Goal: Check status: Check status

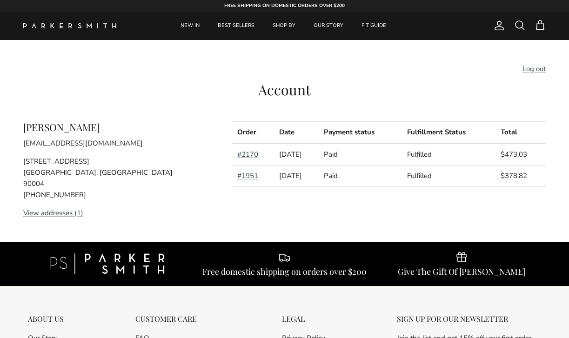
click at [247, 154] on link "#2170" at bounding box center [247, 154] width 21 height 9
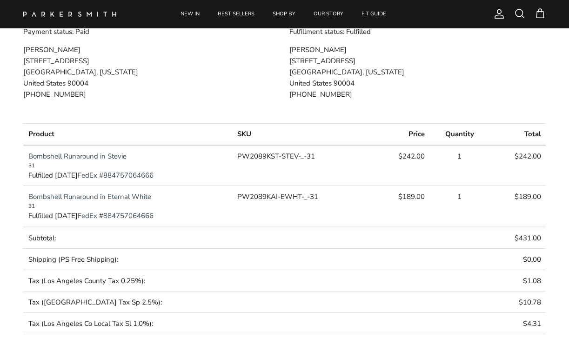
scroll to position [152, 0]
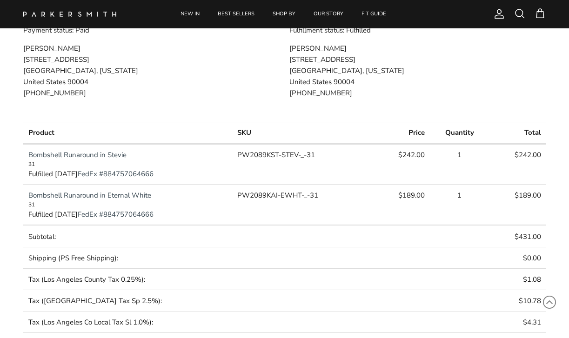
click at [111, 155] on link "Bombshell Runaround in Stevie" at bounding box center [77, 154] width 98 height 9
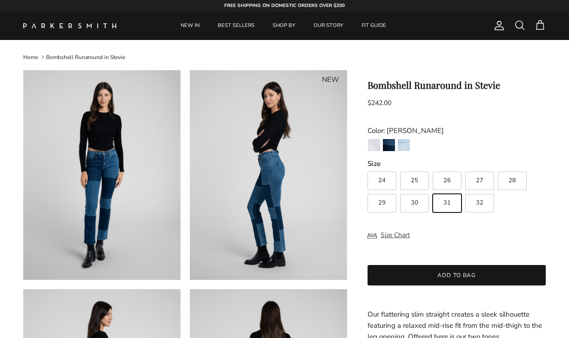
click at [498, 27] on span "Account" at bounding box center [499, 25] width 11 height 11
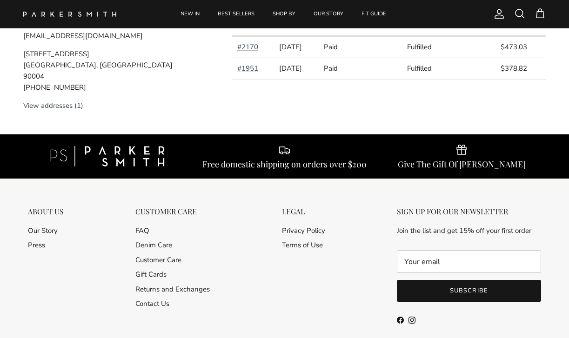
scroll to position [167, 0]
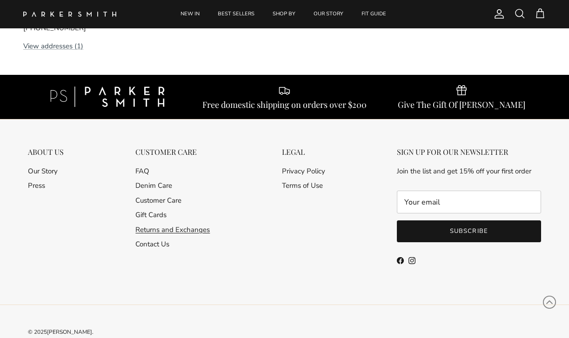
click at [176, 229] on link "Returns and Exchanges" at bounding box center [172, 229] width 74 height 9
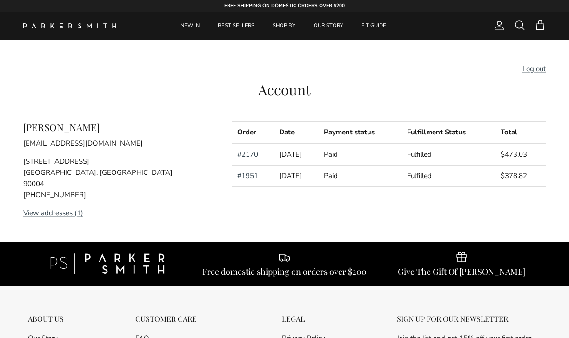
scroll to position [0, 0]
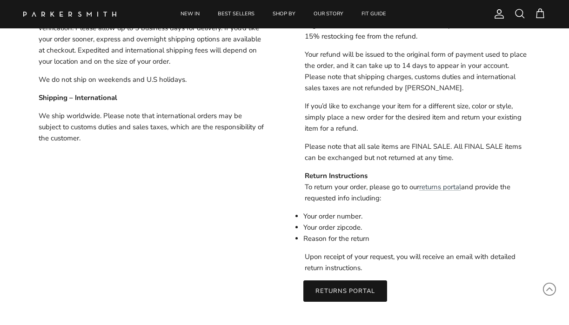
scroll to position [613, 0]
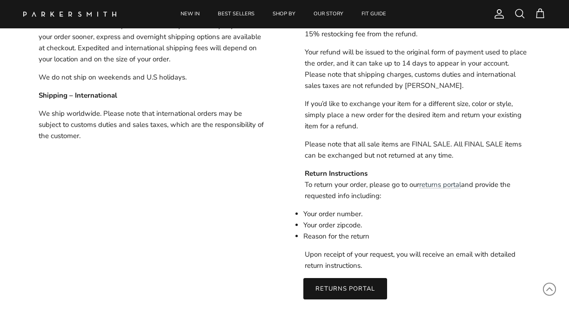
click at [358, 287] on link "Returns Portal" at bounding box center [345, 288] width 84 height 21
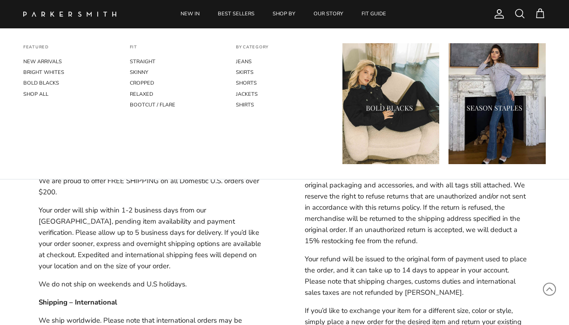
scroll to position [319, 0]
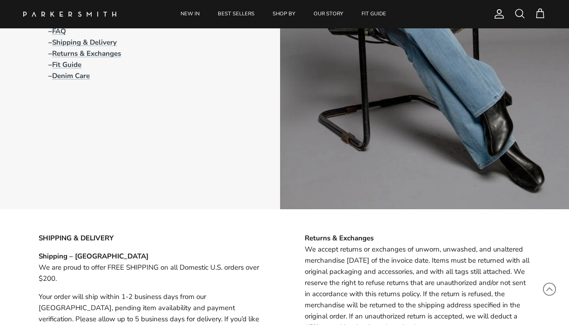
click at [499, 13] on span "Account" at bounding box center [499, 13] width 11 height 11
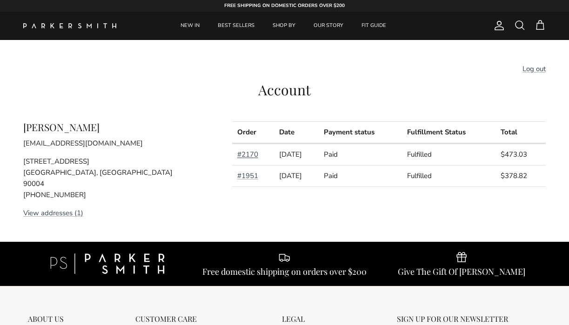
click at [250, 156] on link "#2170" at bounding box center [247, 154] width 21 height 9
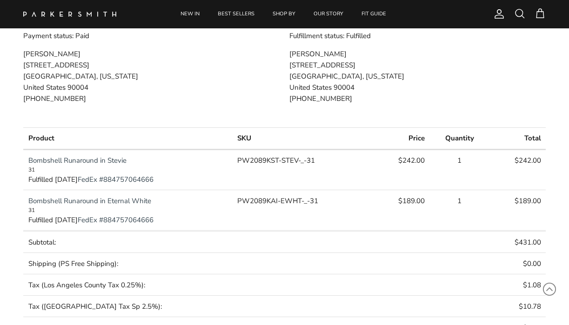
scroll to position [146, 0]
